Goal: Information Seeking & Learning: Compare options

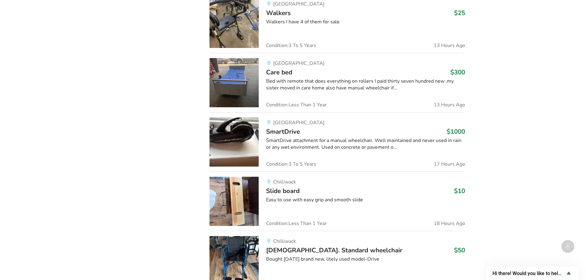
scroll to position [717, 0]
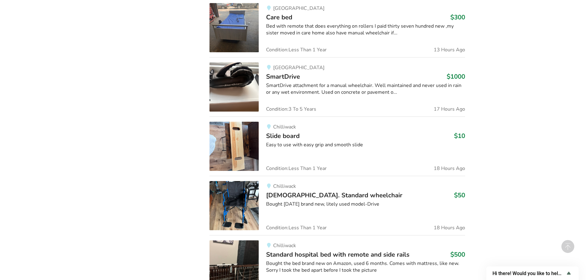
click at [382, 94] on div "SmartDrive attachment for a manual wheelchair. Well maintained and never used i…" at bounding box center [365, 89] width 199 height 14
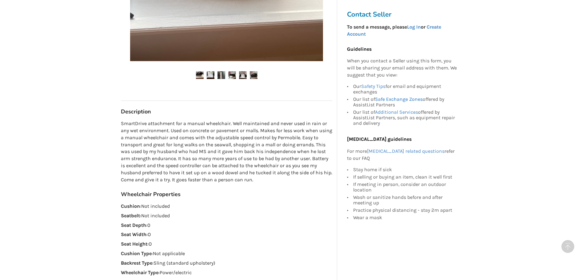
scroll to position [277, 0]
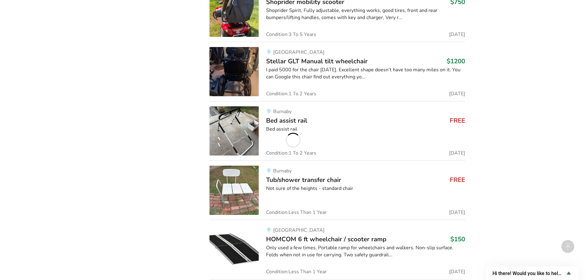
scroll to position [4257, 0]
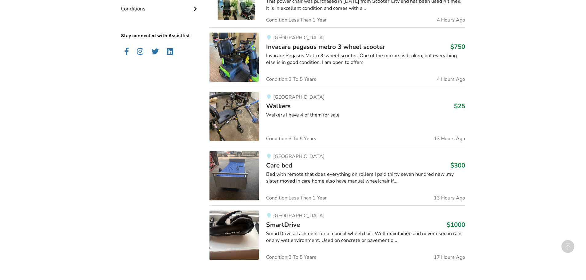
scroll to position [573, 0]
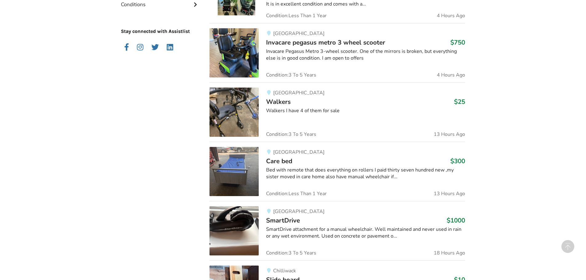
click at [318, 115] on div "Surrey Walkers $25 Walkers I have 4 of them for sale Condition: 3 To [DATE]" at bounding box center [362, 112] width 206 height 49
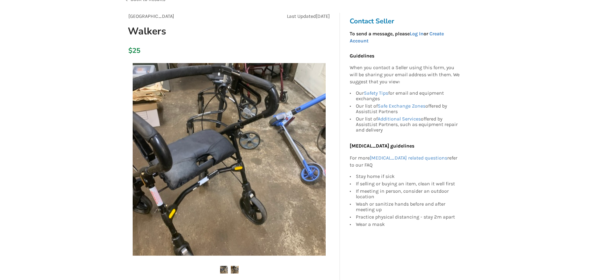
scroll to position [62, 0]
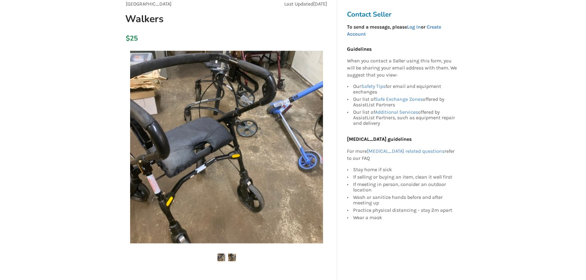
click at [231, 258] on img at bounding box center [232, 258] width 8 height 8
drag, startPoint x: 270, startPoint y: 209, endPoint x: 115, endPoint y: 235, distance: 156.9
click at [299, 162] on img at bounding box center [226, 147] width 193 height 193
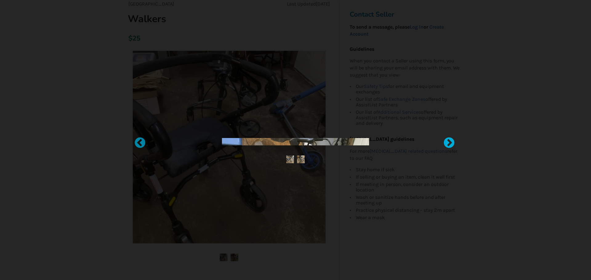
click at [449, 143] on div at bounding box center [446, 140] width 6 height 6
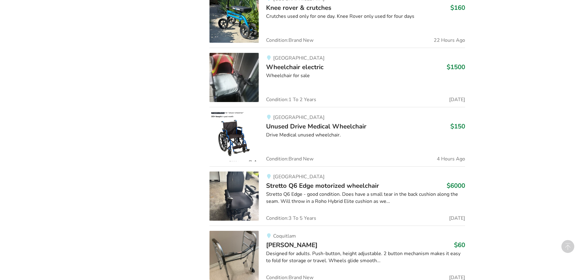
scroll to position [1240, 0]
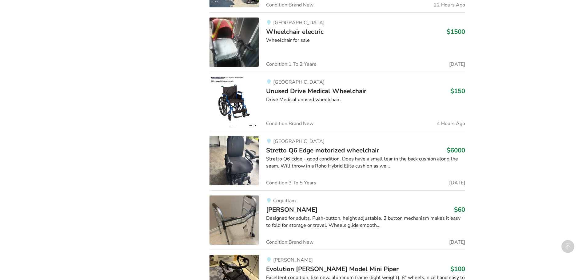
click at [303, 151] on span "Stretto Q6 Edge motorized wheelchair" at bounding box center [322, 150] width 113 height 9
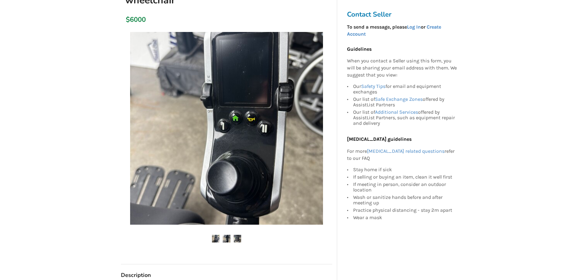
scroll to position [92, 0]
click at [238, 238] on img at bounding box center [237, 240] width 8 height 8
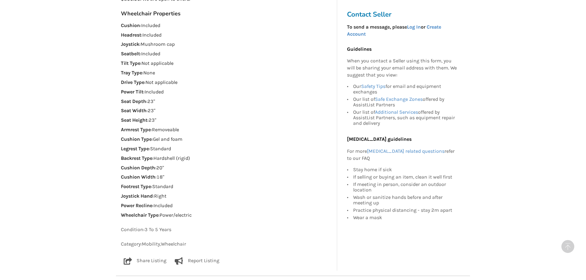
scroll to position [431, 0]
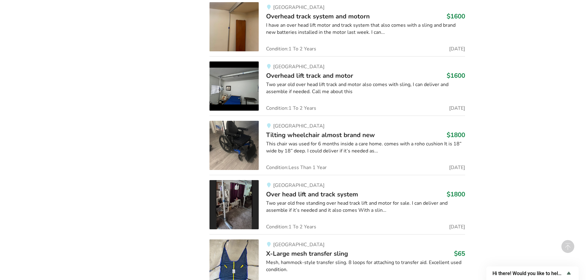
scroll to position [2498, 0]
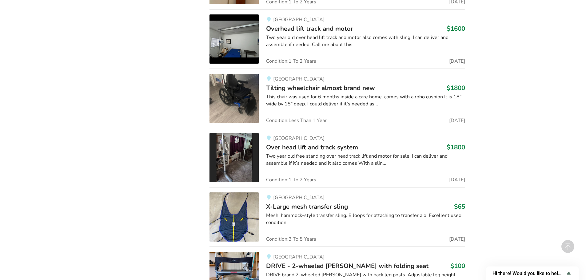
click at [348, 164] on div "Two year old free standing over head track lift and motor for sale. I can deliv…" at bounding box center [365, 160] width 199 height 14
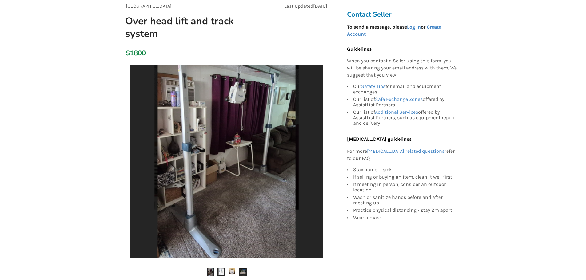
scroll to position [123, 0]
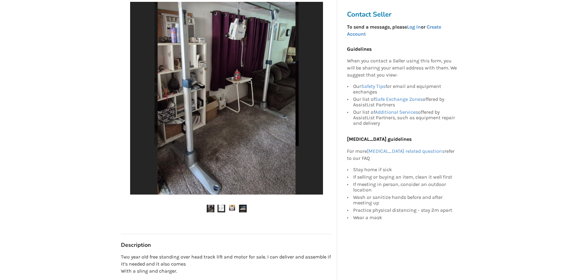
click at [218, 210] on img at bounding box center [221, 209] width 8 height 8
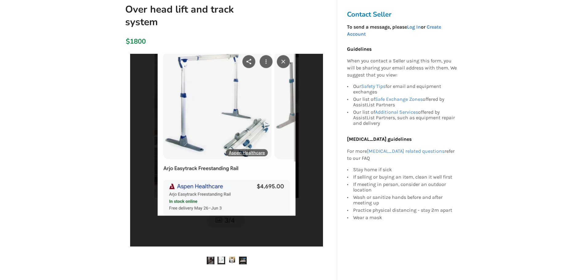
scroll to position [62, 0]
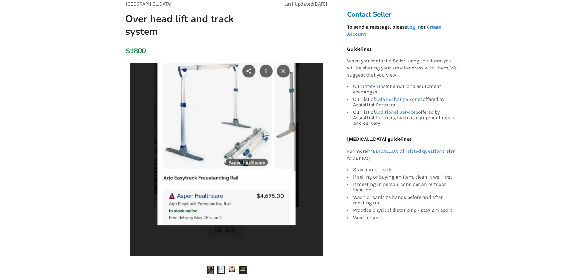
drag, startPoint x: 315, startPoint y: 143, endPoint x: 190, endPoint y: 139, distance: 125.2
click at [190, 139] on img at bounding box center [226, 159] width 193 height 193
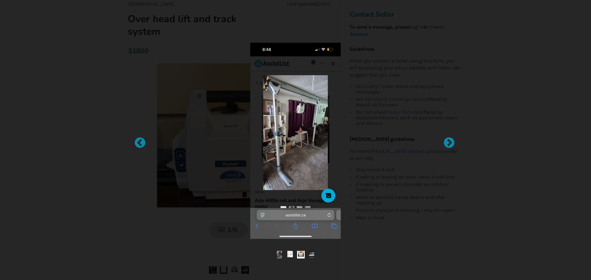
click at [475, 69] on div at bounding box center [295, 140] width 591 height 280
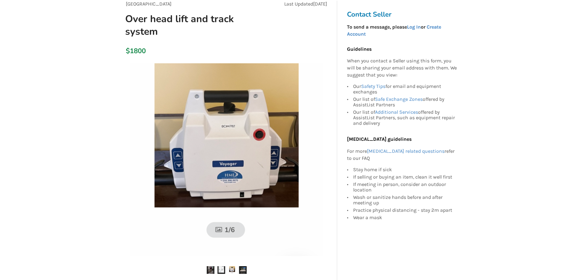
scroll to position [92, 0]
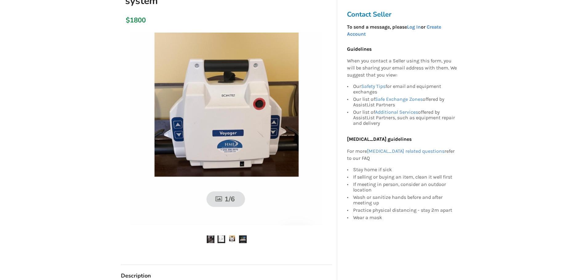
click at [244, 239] on img at bounding box center [243, 240] width 8 height 8
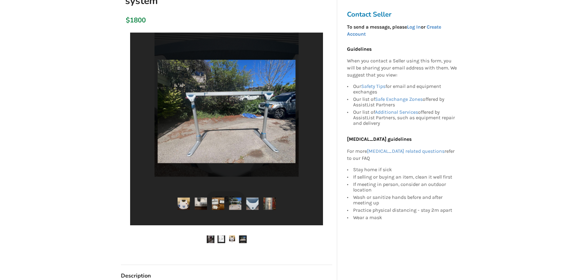
click at [232, 240] on img at bounding box center [232, 240] width 8 height 8
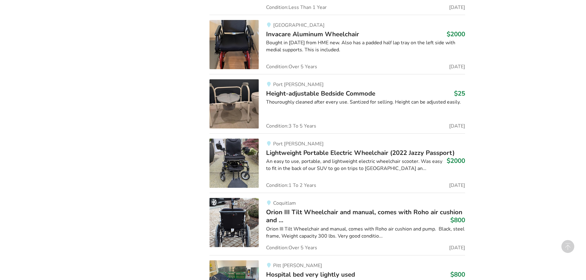
scroll to position [3451, 0]
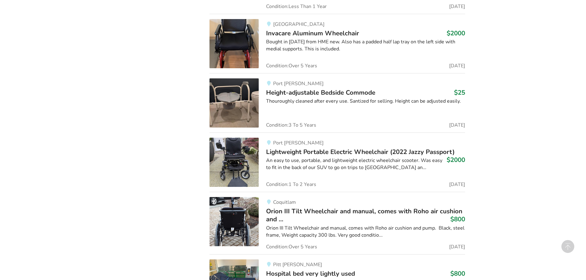
click at [344, 153] on span "Lightweight Portable Electric Wheelchair (2022 Jazzy Passport)" at bounding box center [360, 152] width 189 height 9
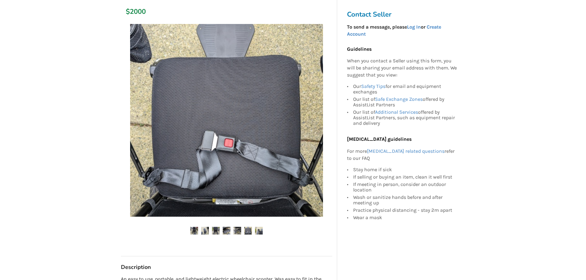
scroll to position [123, 0]
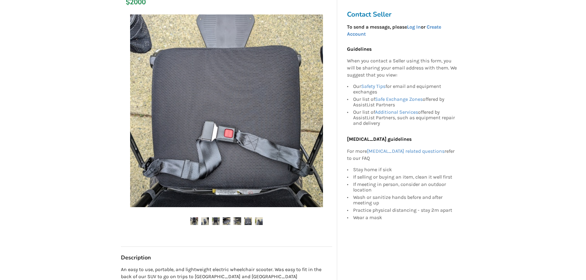
click at [217, 220] on img at bounding box center [216, 221] width 8 height 8
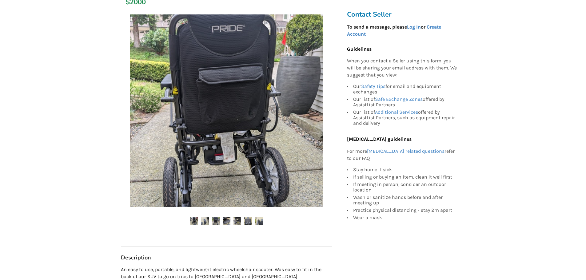
click at [219, 220] on img at bounding box center [216, 221] width 8 height 8
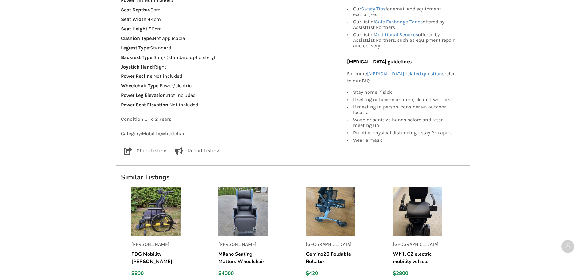
scroll to position [615, 0]
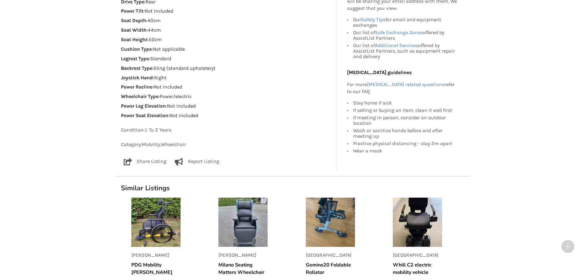
click at [410, 265] on h5 "Whill C2 electric mobility vehicle" at bounding box center [417, 268] width 49 height 15
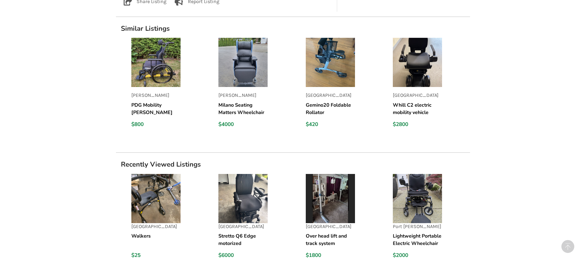
scroll to position [492, 0]
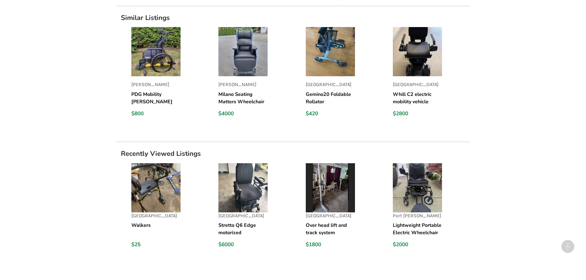
click at [240, 97] on h5 "Milano Seating Matters Wheelchair" at bounding box center [242, 98] width 49 height 15
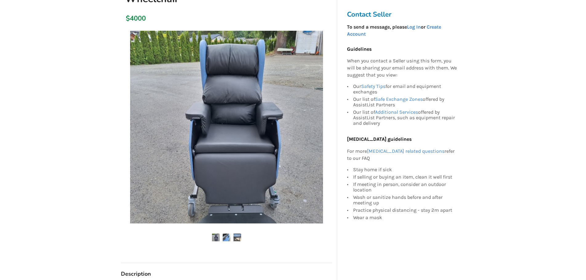
scroll to position [154, 0]
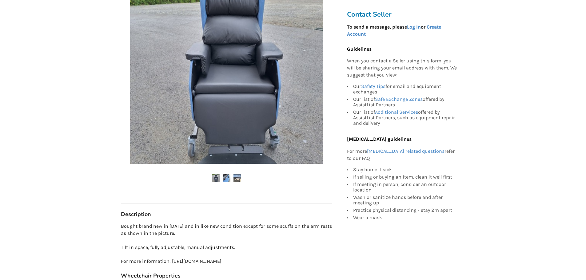
click at [223, 176] on img at bounding box center [227, 178] width 8 height 8
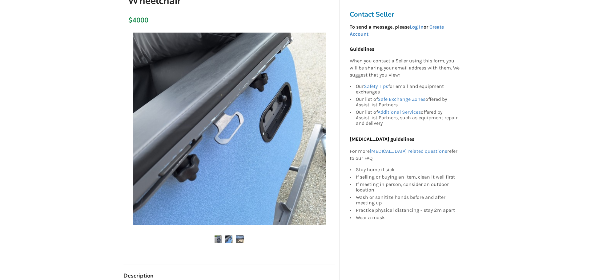
scroll to position [62, 0]
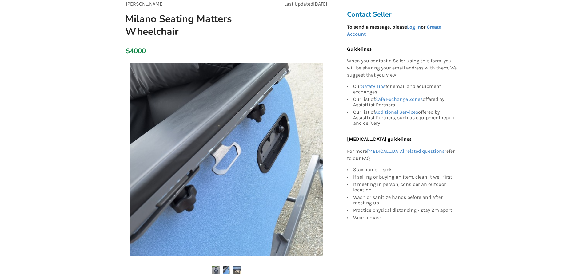
drag, startPoint x: 274, startPoint y: 184, endPoint x: 167, endPoint y: 185, distance: 107.7
click at [167, 185] on img at bounding box center [226, 159] width 193 height 193
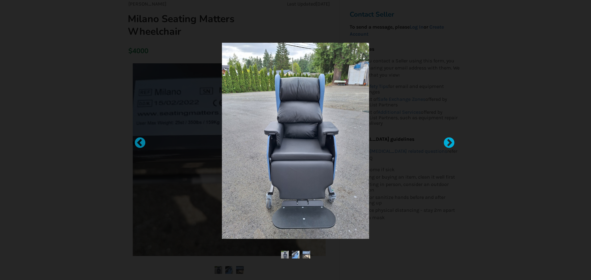
click at [448, 143] on div at bounding box center [446, 140] width 6 height 6
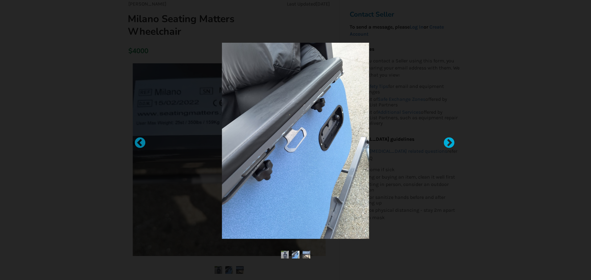
click at [448, 143] on div at bounding box center [446, 140] width 6 height 6
